Goal: Information Seeking & Learning: Understand process/instructions

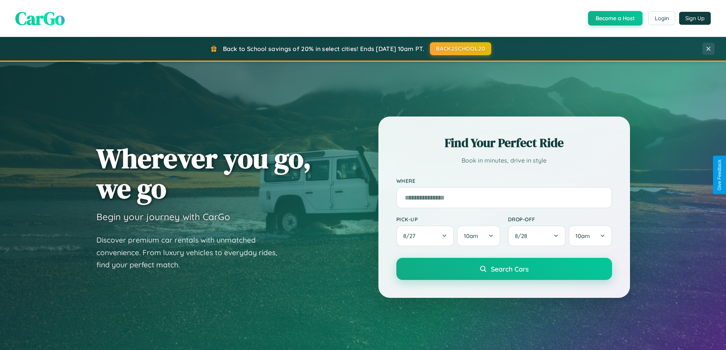
scroll to position [524, 0]
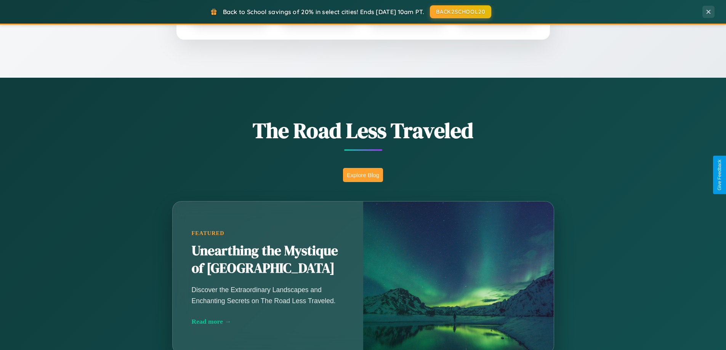
click at [363, 175] on button "Explore Blog" at bounding box center [363, 175] width 40 height 14
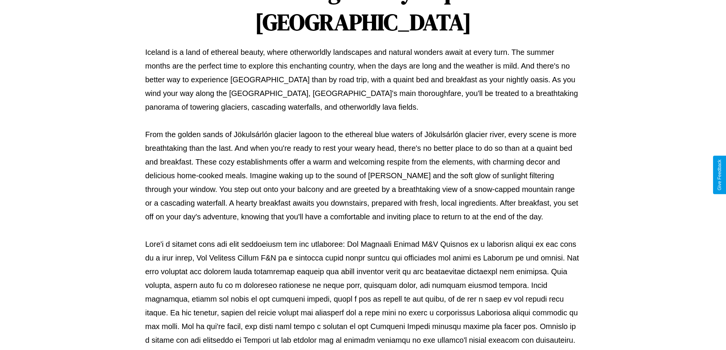
scroll to position [247, 0]
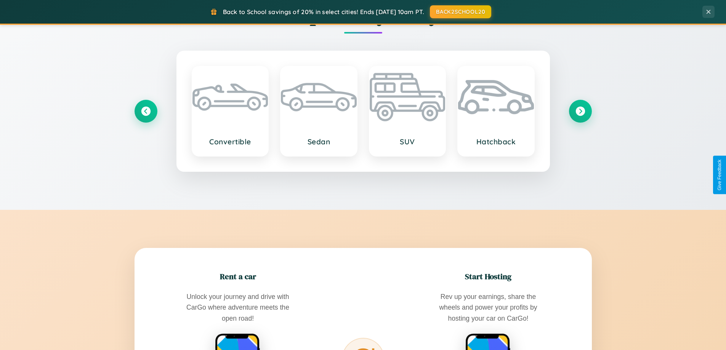
scroll to position [1467, 0]
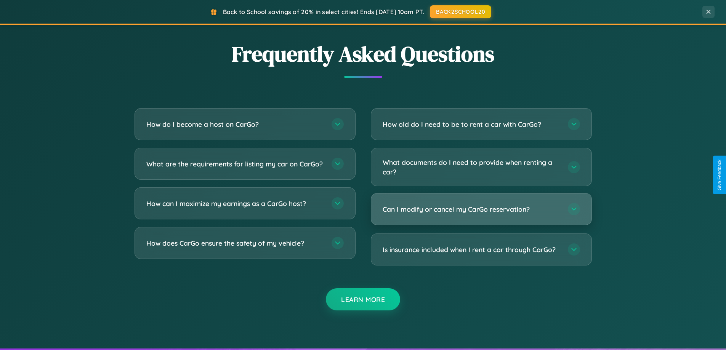
click at [481, 210] on h3 "Can I modify or cancel my CarGo reservation?" at bounding box center [472, 210] width 178 height 10
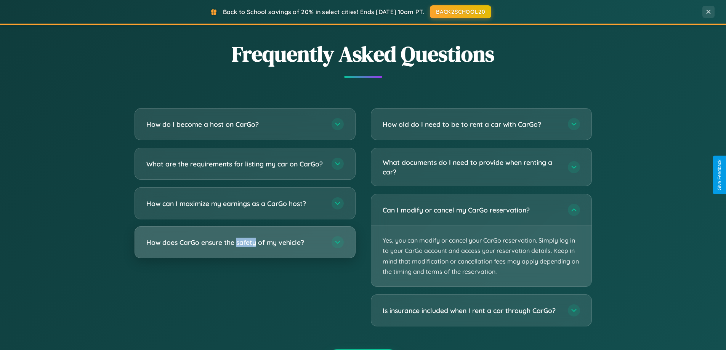
click at [245, 247] on h3 "How does CarGo ensure the safety of my vehicle?" at bounding box center [235, 243] width 178 height 10
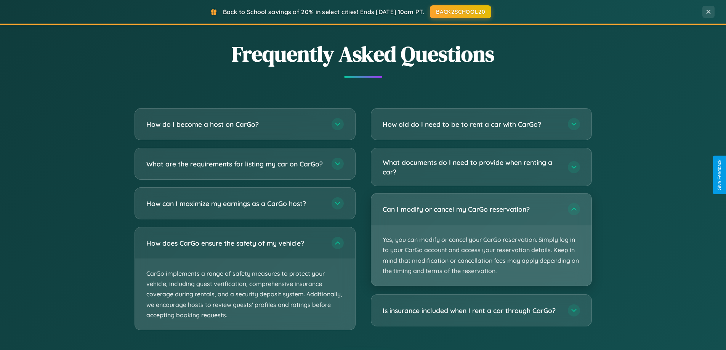
click at [481, 240] on p "Yes, you can modify or cancel your CarGo reservation. Simply log in to your Car…" at bounding box center [481, 255] width 220 height 61
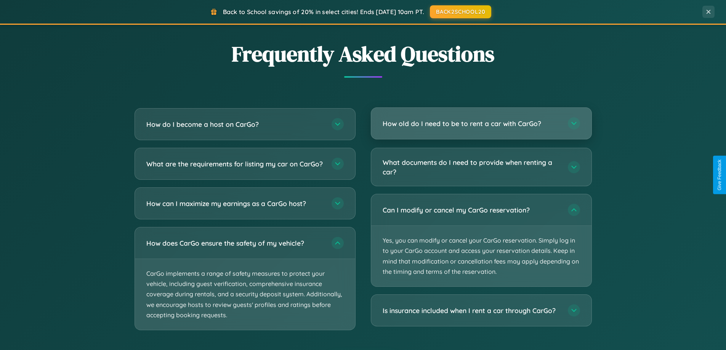
click at [481, 124] on h3 "How old do I need to be to rent a car with CarGo?" at bounding box center [472, 124] width 178 height 10
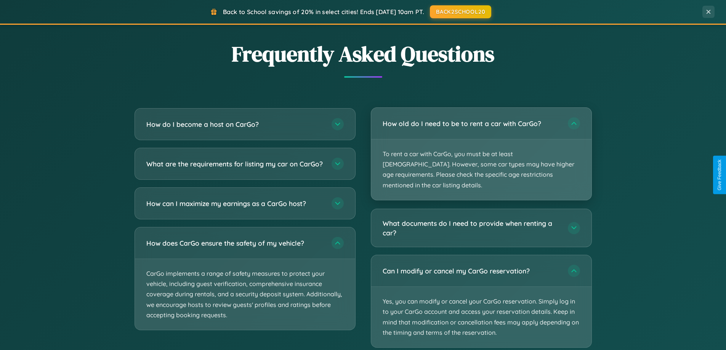
click at [481, 149] on p "To rent a car with CarGo, you must be at least [DEMOGRAPHIC_DATA]. However, som…" at bounding box center [481, 169] width 220 height 61
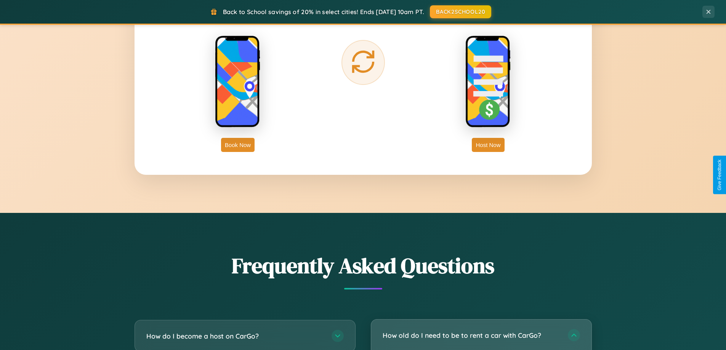
scroll to position [1225, 0]
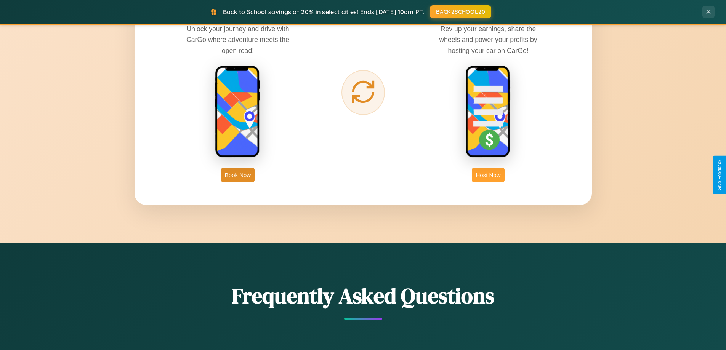
click at [488, 175] on button "Host Now" at bounding box center [488, 175] width 32 height 14
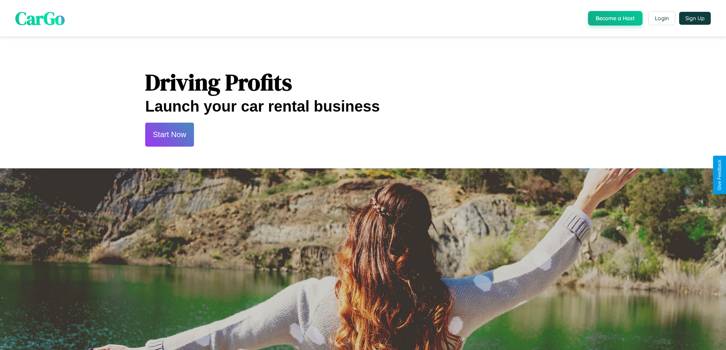
click at [169, 135] on button "Start Now" at bounding box center [169, 135] width 49 height 24
